Goal: Check status: Check status

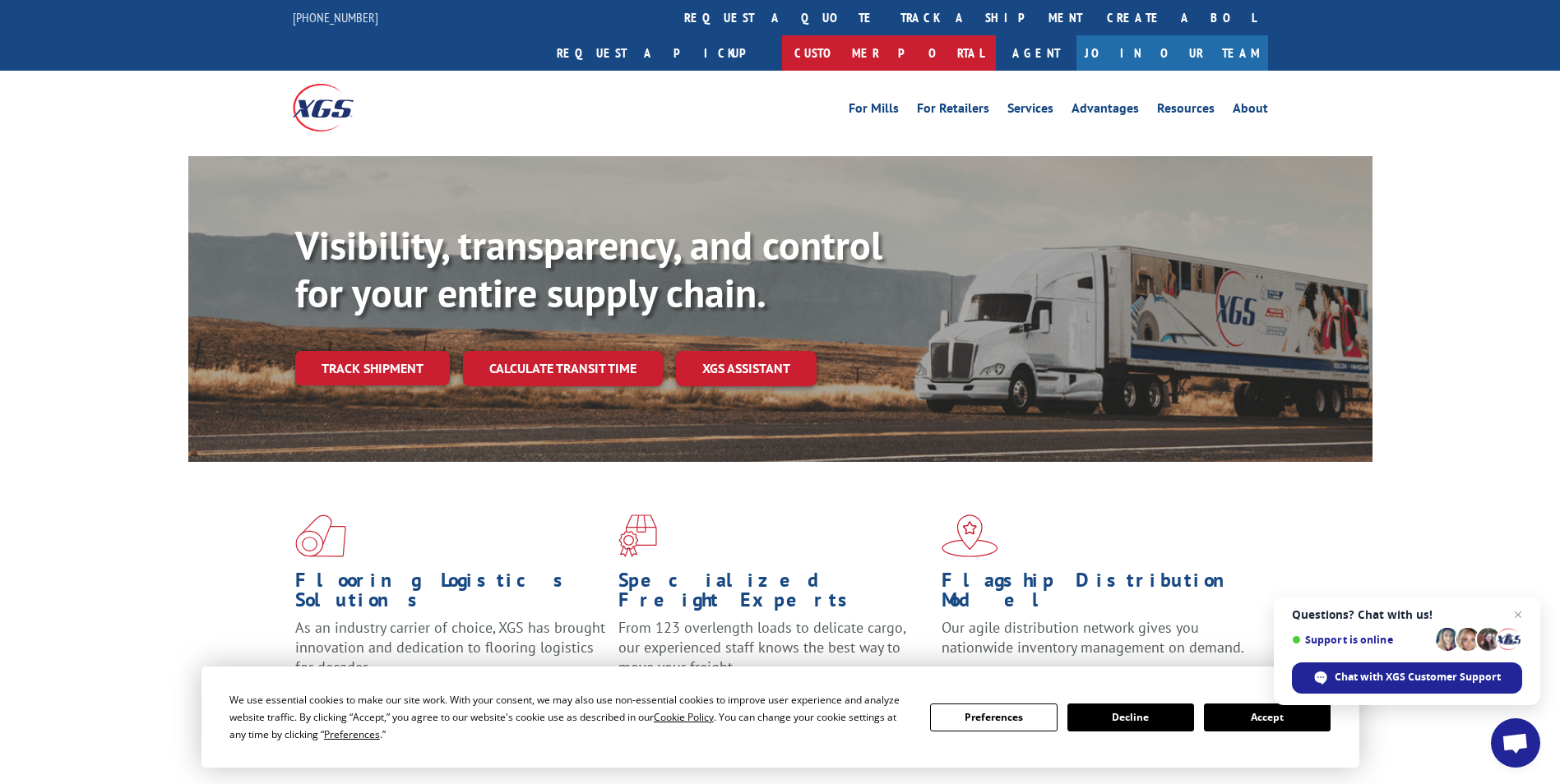
click at [996, 36] on link "Customer Portal" at bounding box center [889, 53] width 213 height 36
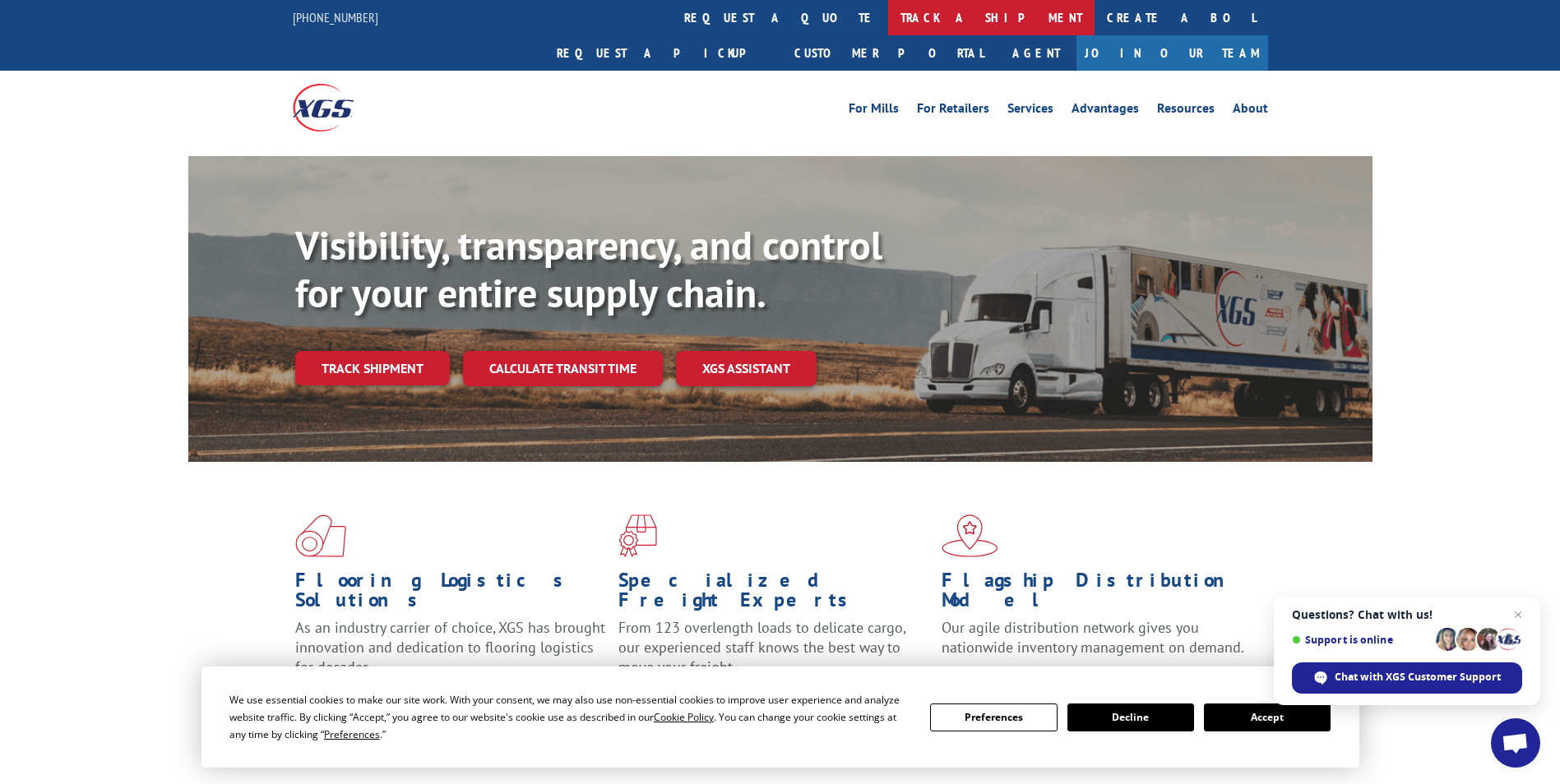
click at [888, 16] on link "track a shipment" at bounding box center [991, 17] width 207 height 36
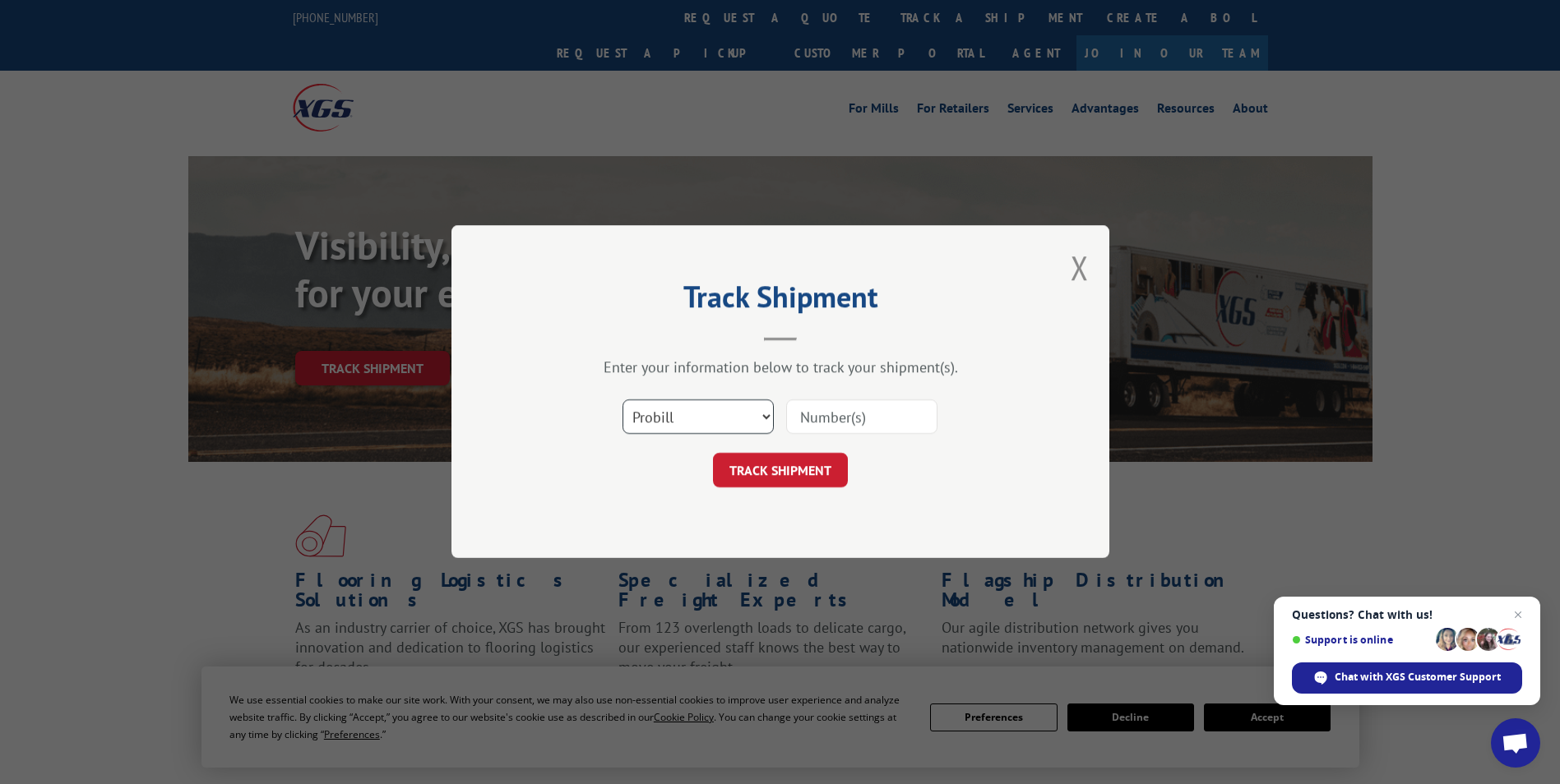
click at [709, 405] on select "Select category... Probill BOL PO" at bounding box center [698, 418] width 151 height 35
click at [800, 410] on input at bounding box center [861, 418] width 151 height 35
type input "17271128"
click at [783, 465] on button "TRACK SHIPMENT" at bounding box center [780, 471] width 135 height 35
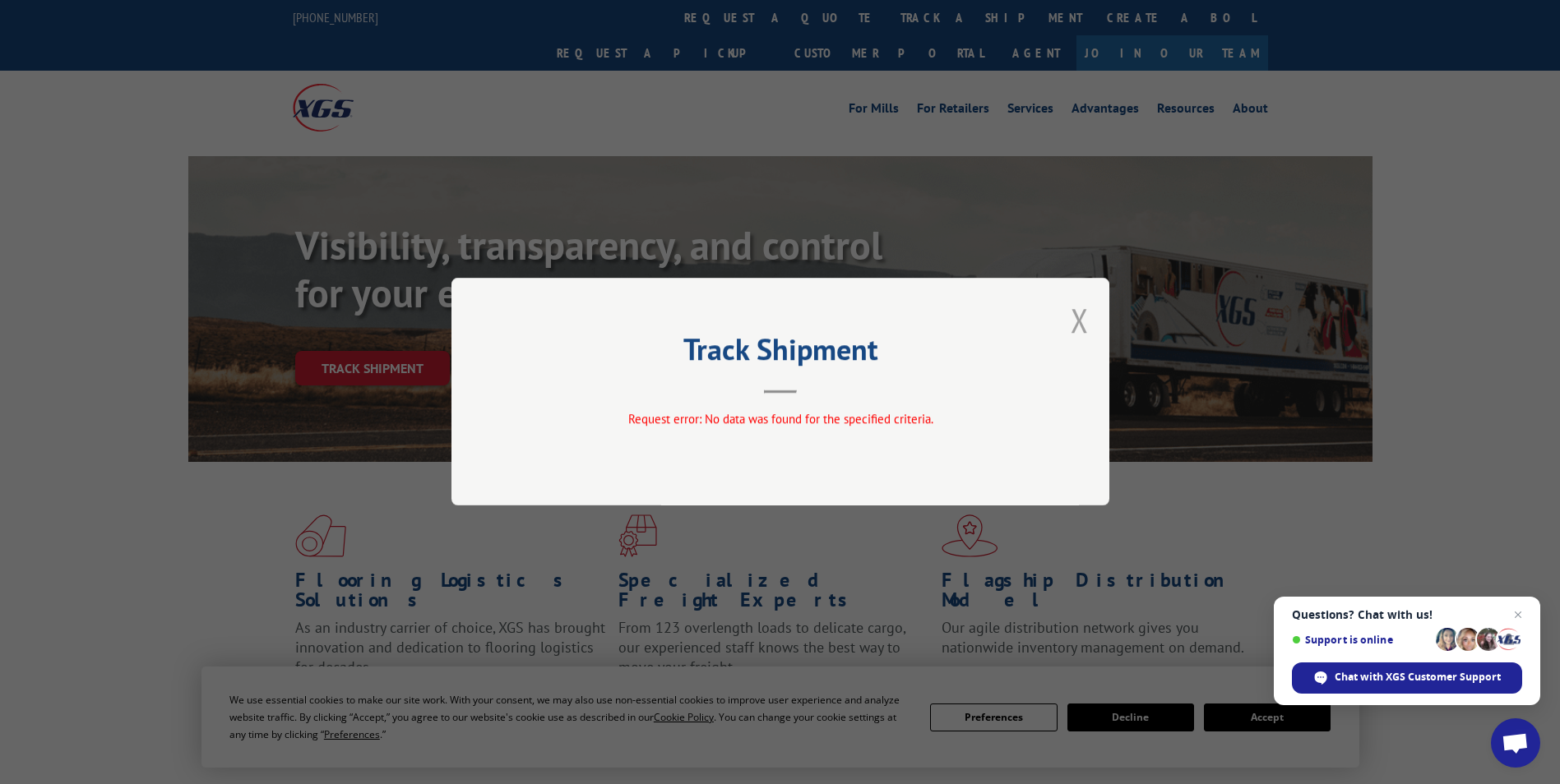
click at [1078, 319] on button "Close modal" at bounding box center [1079, 320] width 18 height 43
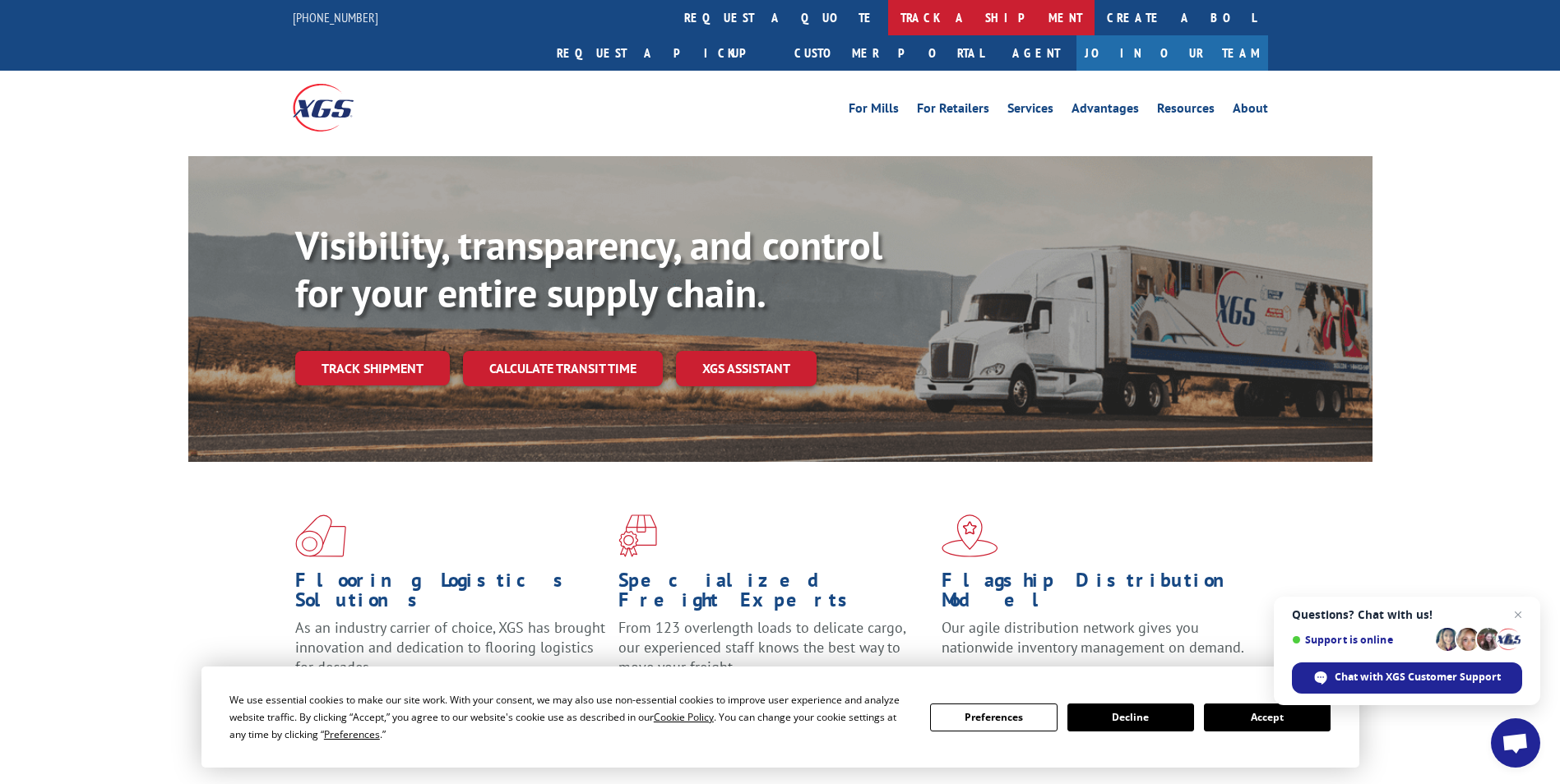
click at [888, 16] on link "track a shipment" at bounding box center [991, 17] width 207 height 36
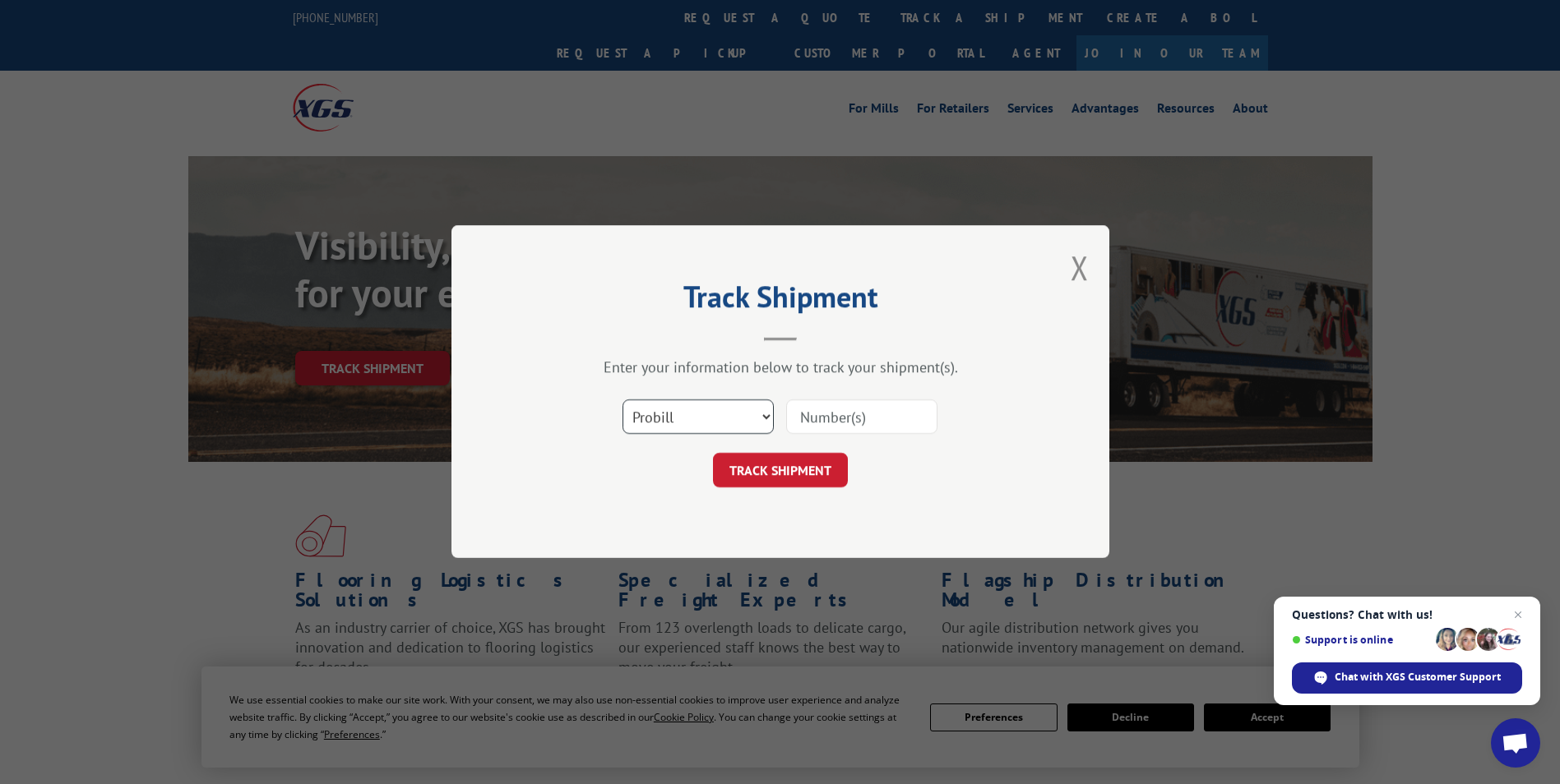
click at [760, 415] on select "Select category... Probill BOL PO" at bounding box center [698, 418] width 151 height 35
select select "bol"
click at [623, 401] on select "Select category... Probill BOL PO" at bounding box center [698, 418] width 151 height 35
click at [806, 409] on input at bounding box center [861, 418] width 151 height 35
type input "5983394"
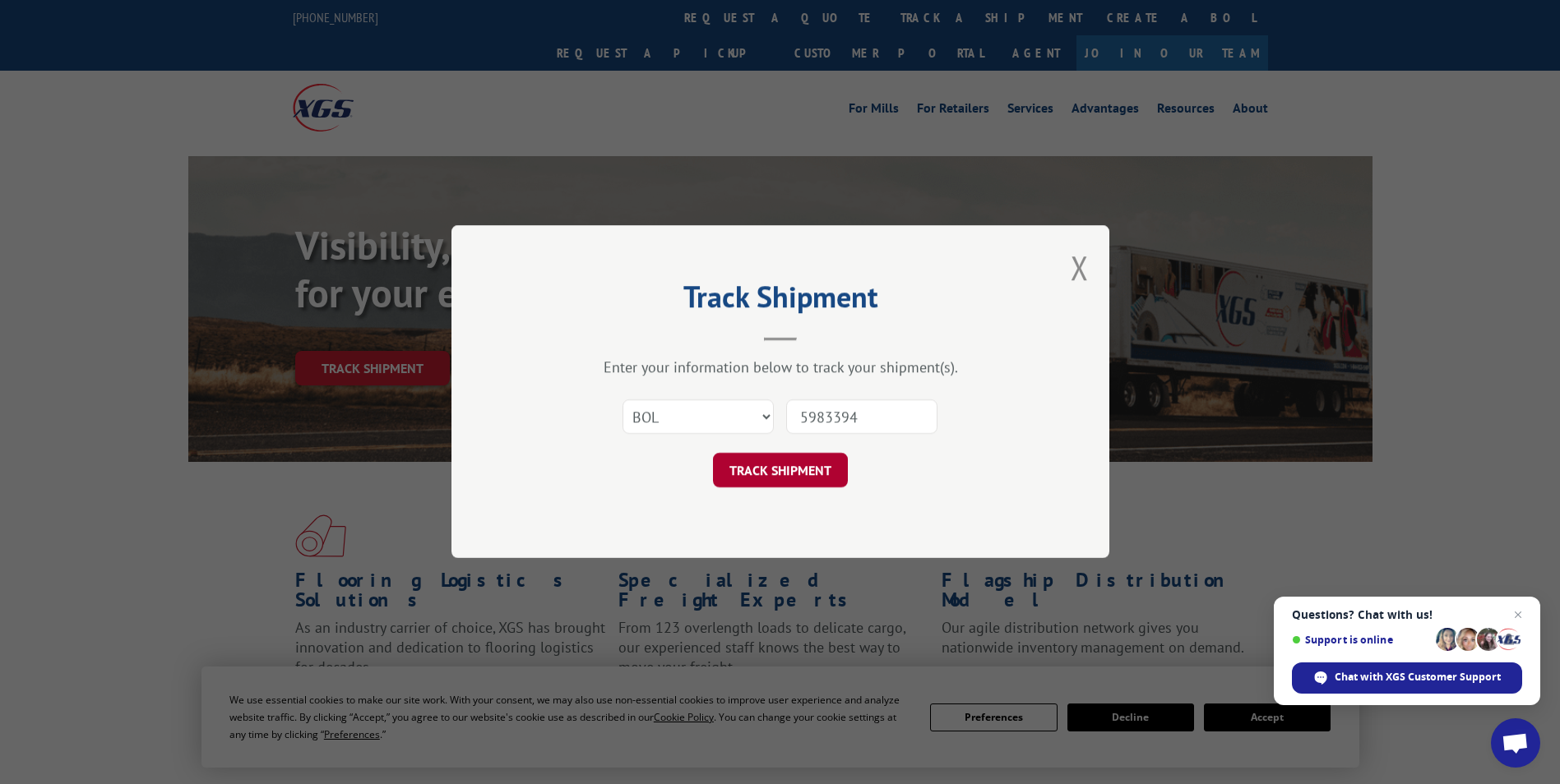
click at [786, 473] on button "TRACK SHIPMENT" at bounding box center [780, 471] width 135 height 35
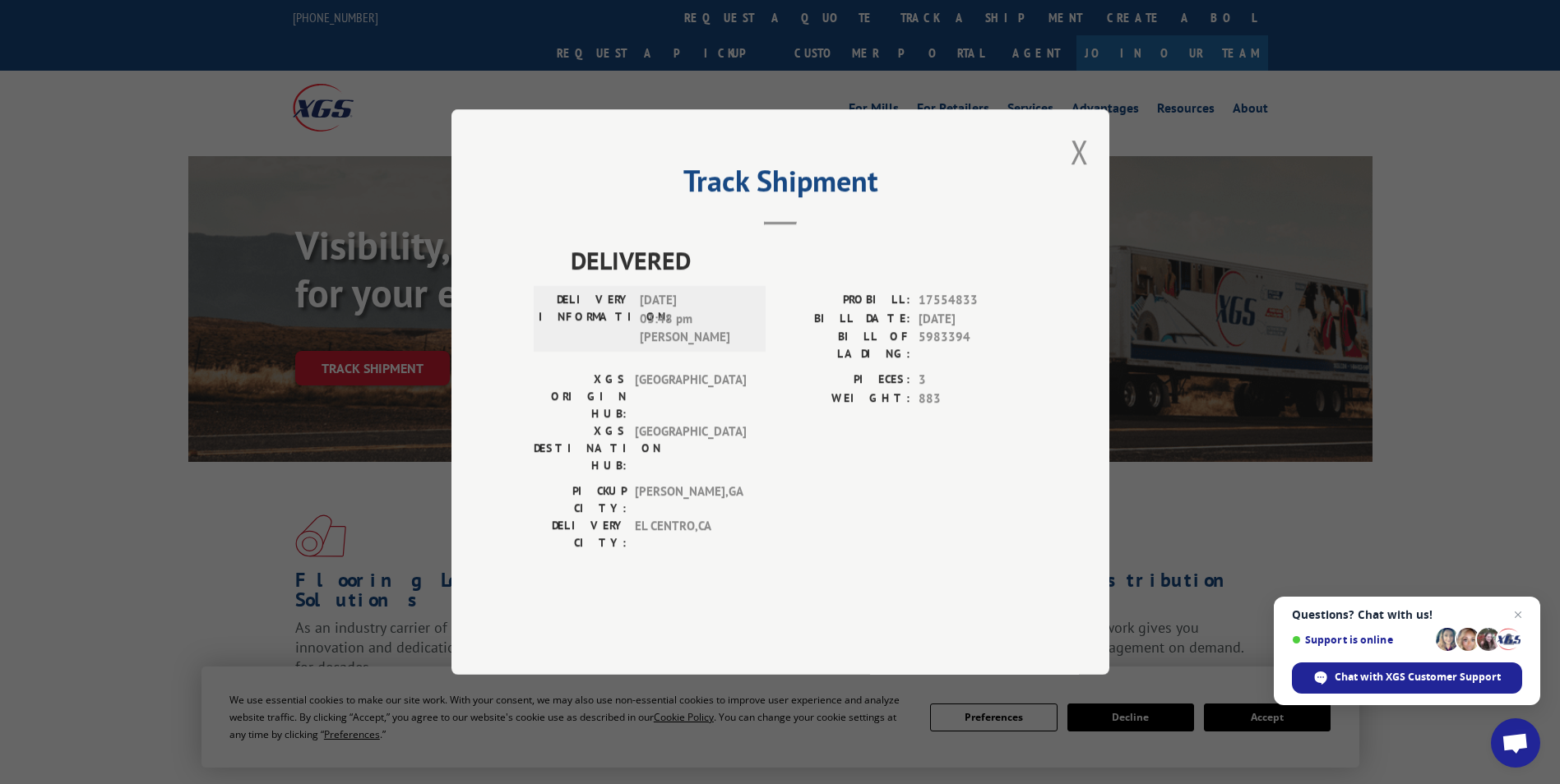
drag, startPoint x: 533, startPoint y: 195, endPoint x: 604, endPoint y: 201, distance: 71.3
click at [604, 201] on div "Track Shipment DELIVERED DELIVERY INFORMATION: [DATE] 03:48 pm [PERSON_NAME]: 1…" at bounding box center [780, 392] width 658 height 566
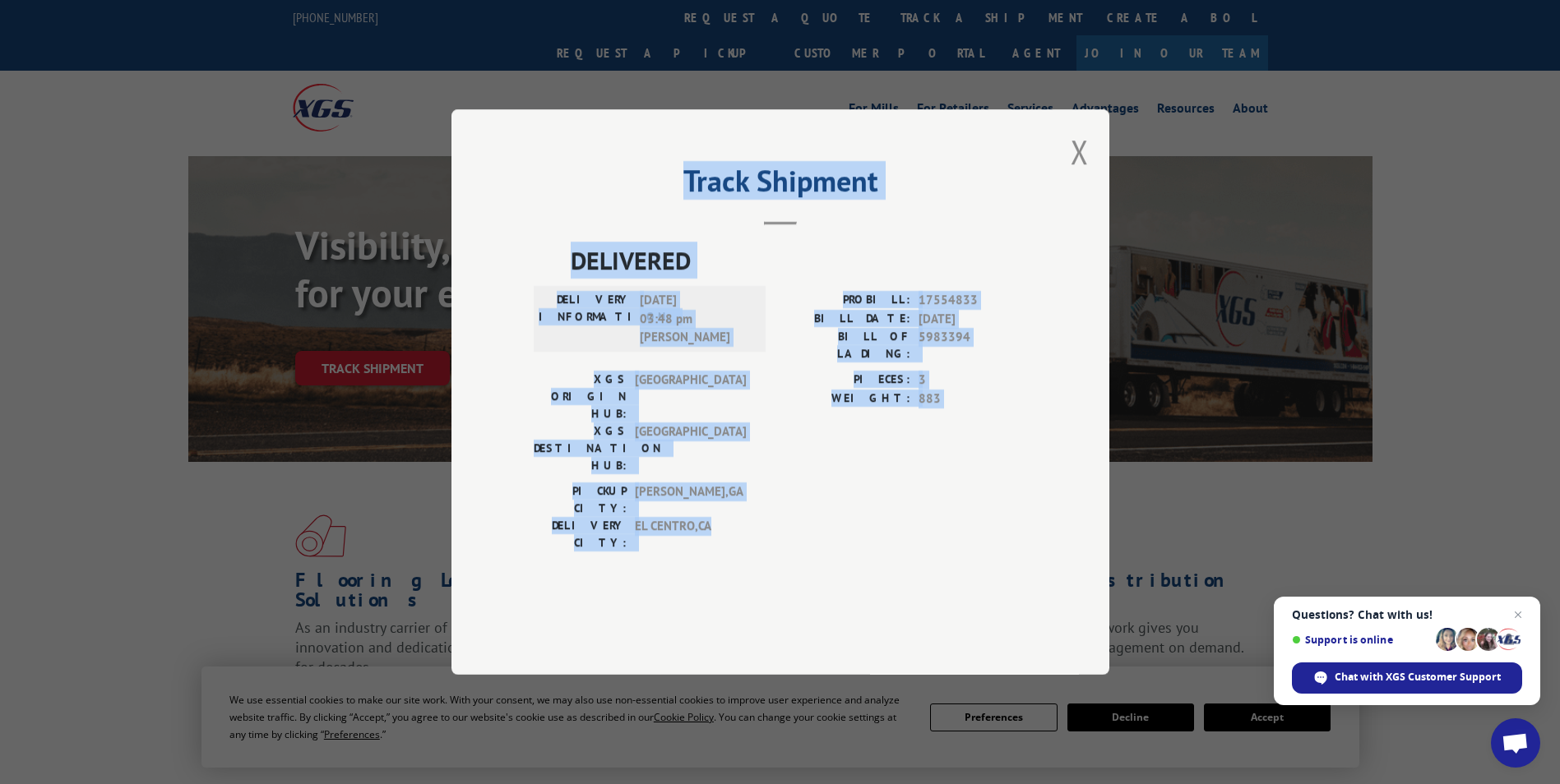
drag, startPoint x: 657, startPoint y: 222, endPoint x: 984, endPoint y: 537, distance: 454.0
click at [984, 537] on div "Track Shipment DELIVERED DELIVERY INFORMATION: [DATE] 03:48 pm [PERSON_NAME]: 1…" at bounding box center [780, 392] width 658 height 566
drag, startPoint x: 984, startPoint y: 537, endPoint x: 954, endPoint y: 444, distance: 97.7
copy div "Track Shipment DELIVERED DELIVERY INFORMATION: [DATE] 03:48 pm [PERSON_NAME]: 1…"
click at [1080, 174] on button "Close modal" at bounding box center [1079, 151] width 18 height 43
